Goal: Task Accomplishment & Management: Use online tool/utility

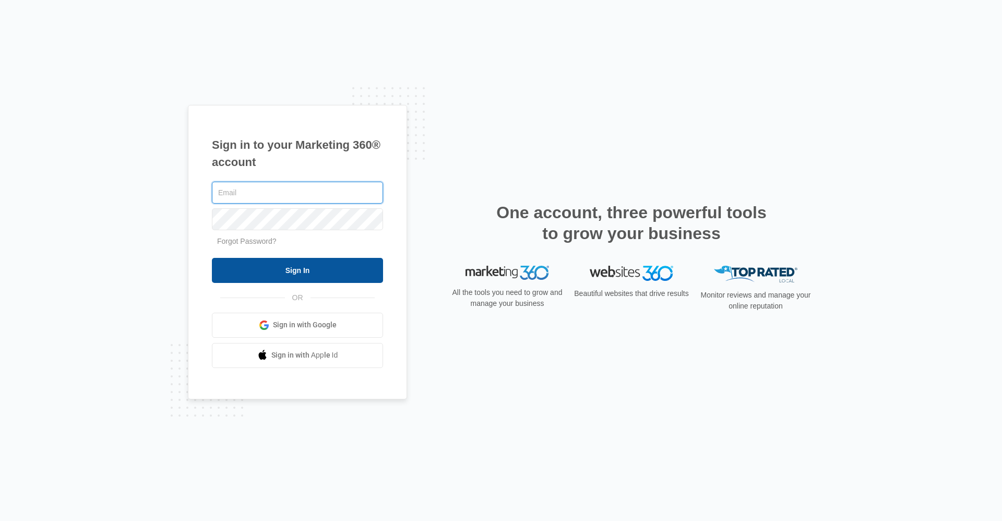
type input "frassist@vintage-corp.com"
click at [273, 267] on input "Sign In" at bounding box center [297, 270] width 171 height 25
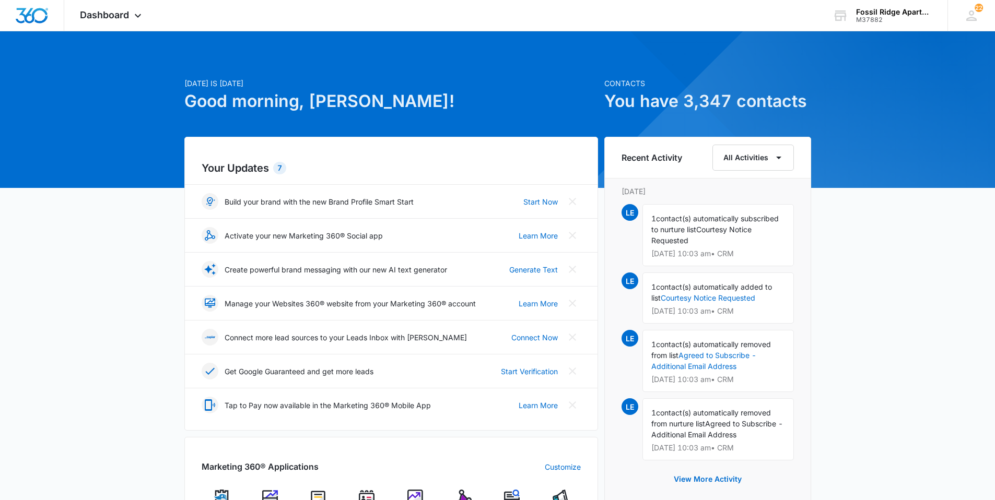
click at [364, 490] on img at bounding box center [367, 498] width 16 height 16
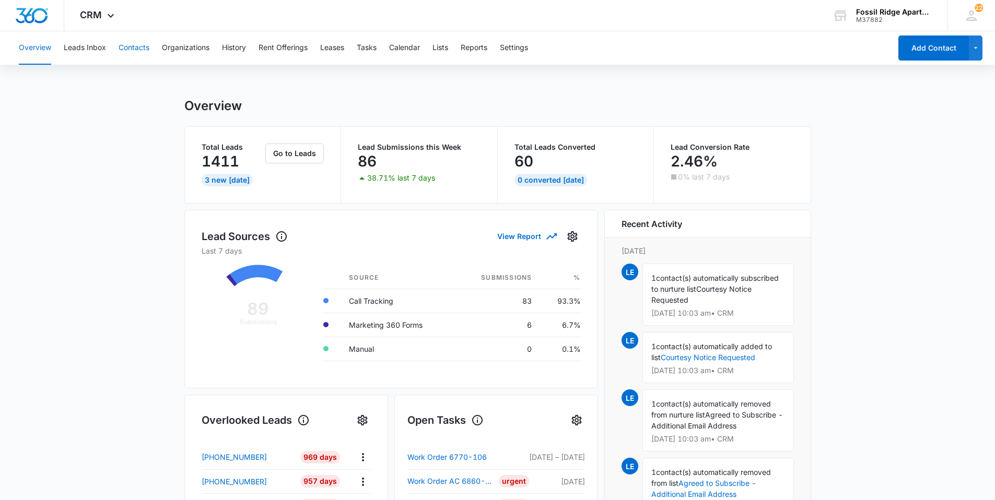
click at [134, 50] on button "Contacts" at bounding box center [134, 47] width 31 height 33
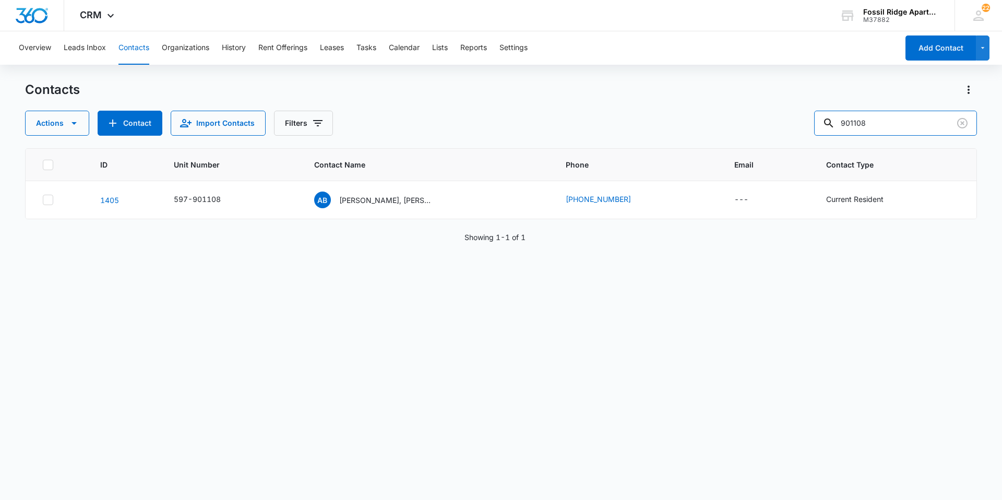
drag, startPoint x: 886, startPoint y: 119, endPoint x: 773, endPoint y: 125, distance: 113.0
click at [773, 125] on div "Actions Contact Import Contacts Filters 901108" at bounding box center [501, 123] width 952 height 25
type input "820304"
